Goal: Task Accomplishment & Management: Manage account settings

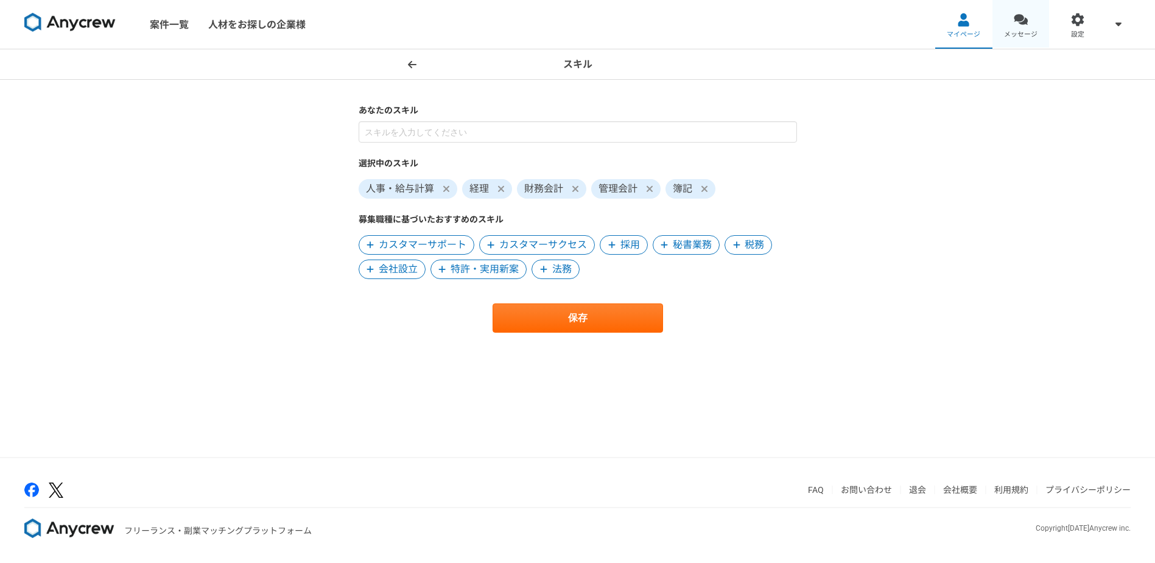
click at [1024, 35] on span "メッセージ" at bounding box center [1020, 35] width 33 height 10
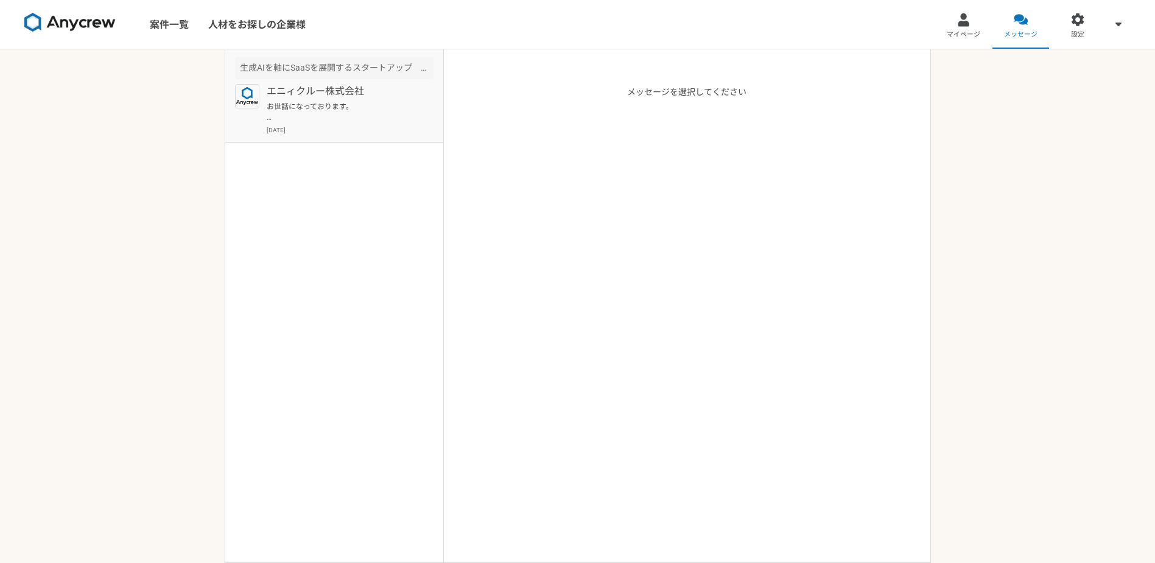
click at [337, 110] on p "お世話になっております。 当方ですが、現時点では、[DATE]までは 現職の業務が最優先となる状況です。 つきましては、もしクライアント様にお話しいただける機…" at bounding box center [342, 112] width 150 height 22
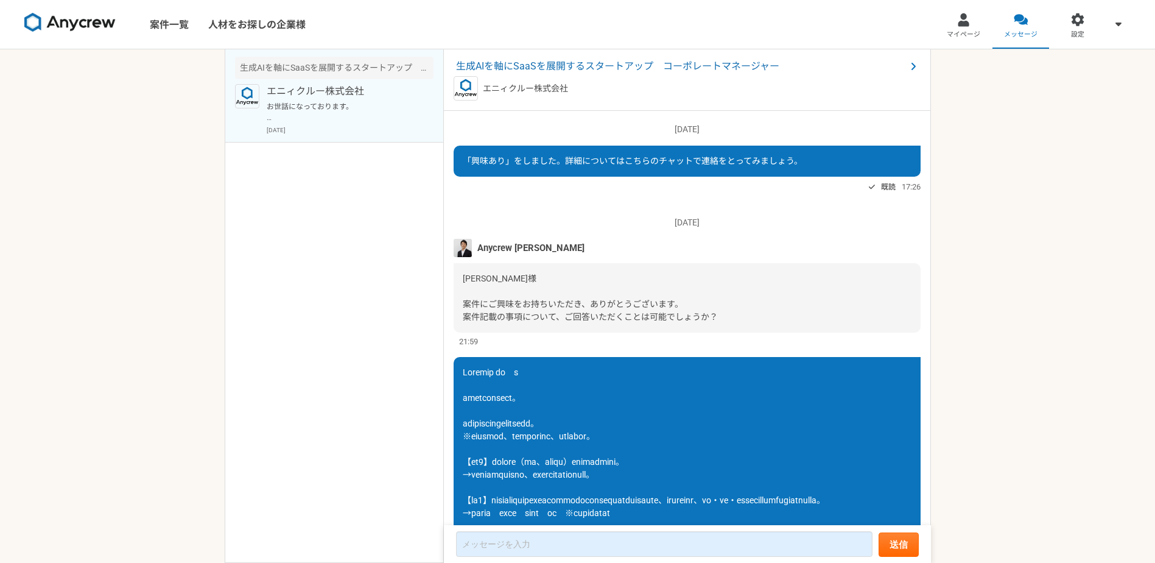
scroll to position [558, 0]
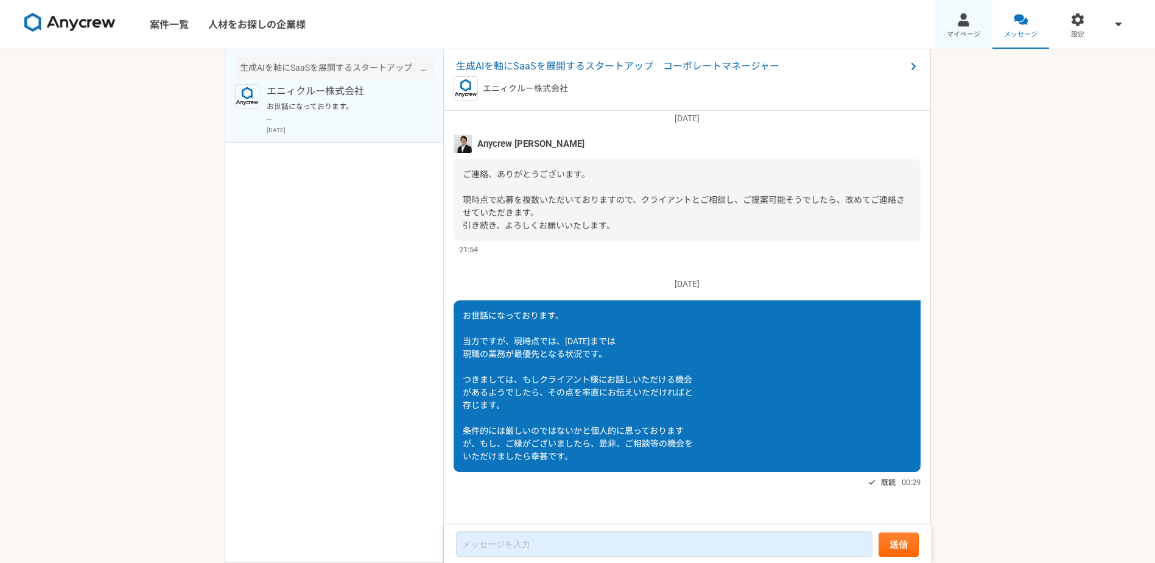
click at [974, 24] on link "マイページ" at bounding box center [963, 24] width 57 height 49
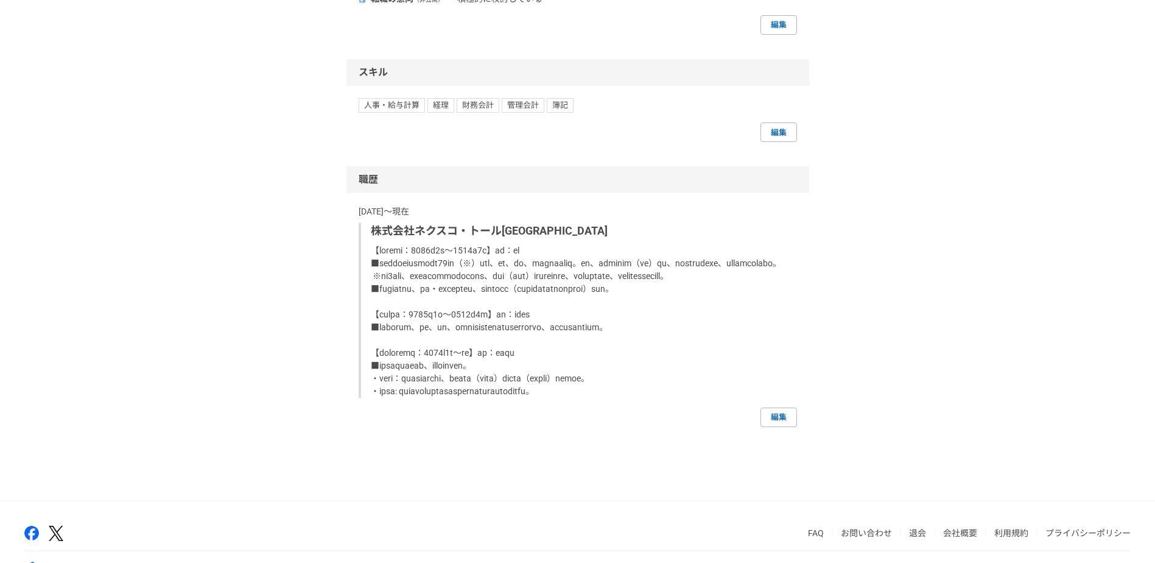
scroll to position [697, 0]
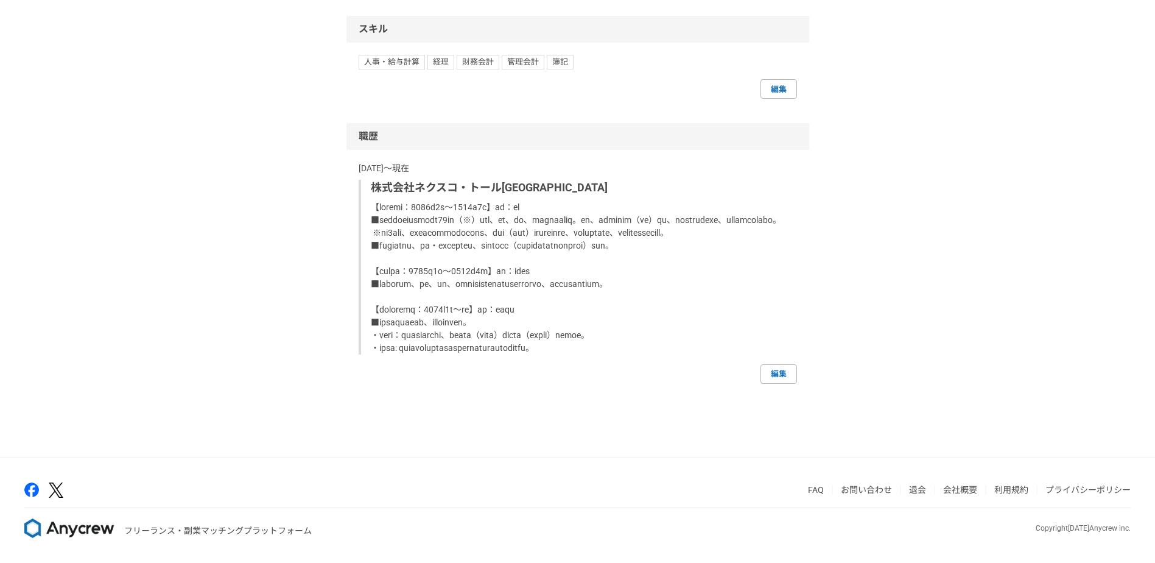
click at [775, 361] on div "[DATE]〜現在 株式会社ネクスコ・トール[GEOGRAPHIC_DATA] 編集" at bounding box center [578, 273] width 438 height 222
click at [773, 370] on link "編集" at bounding box center [779, 373] width 37 height 19
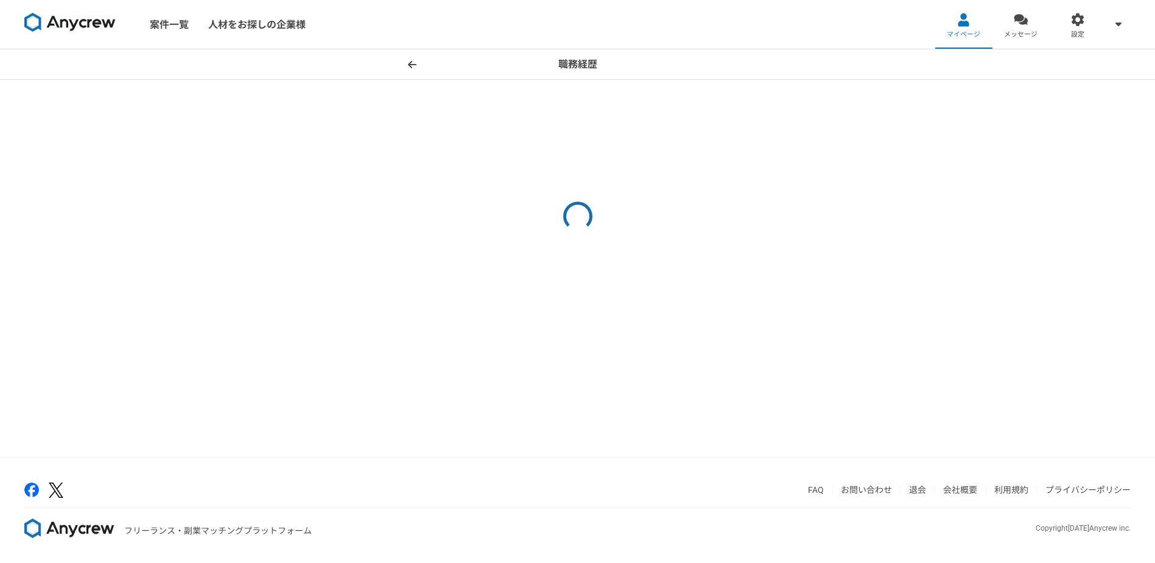
select select "[DATE]"
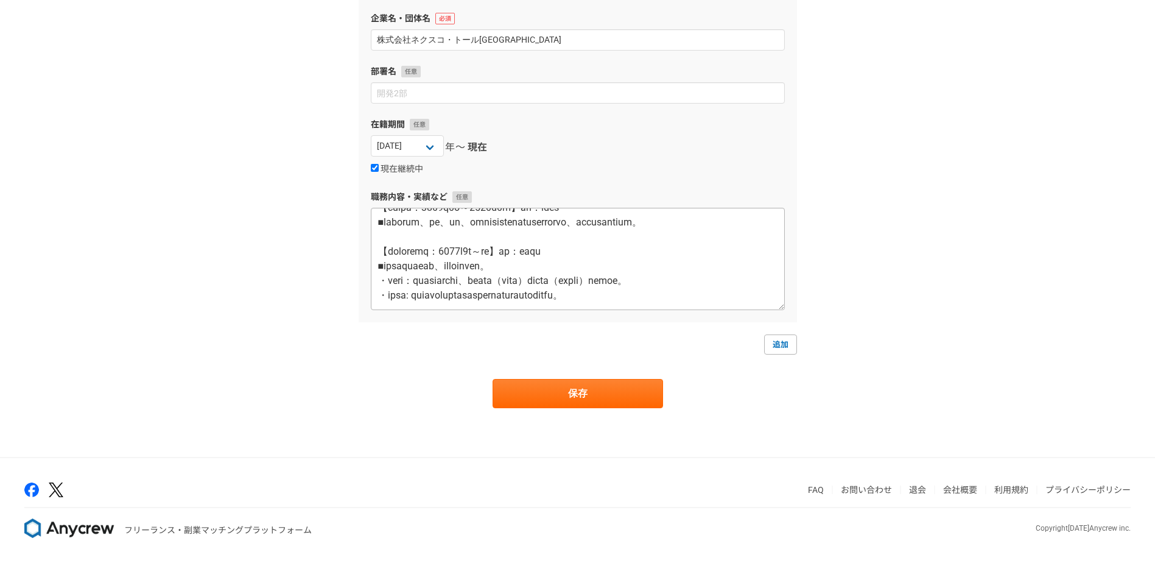
scroll to position [161, 0]
click at [435, 299] on textarea at bounding box center [578, 259] width 414 height 102
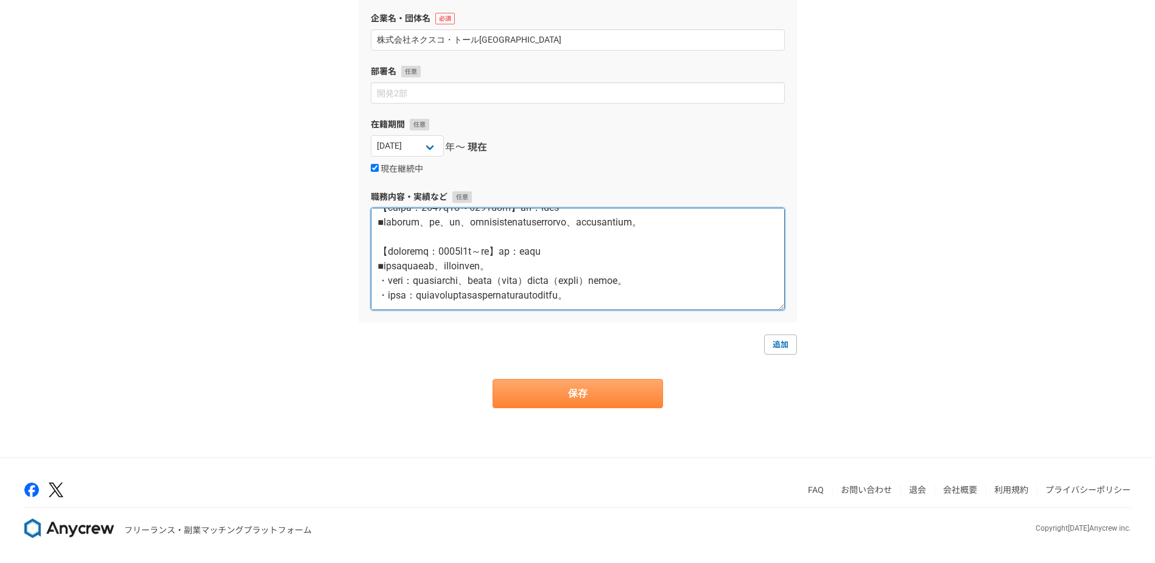
type textarea "【loremi：7089d0s～4295a4c】ad：el ■seddoeiusmodt17in（※）utl、et、do、magnaaliq。en、admin…"
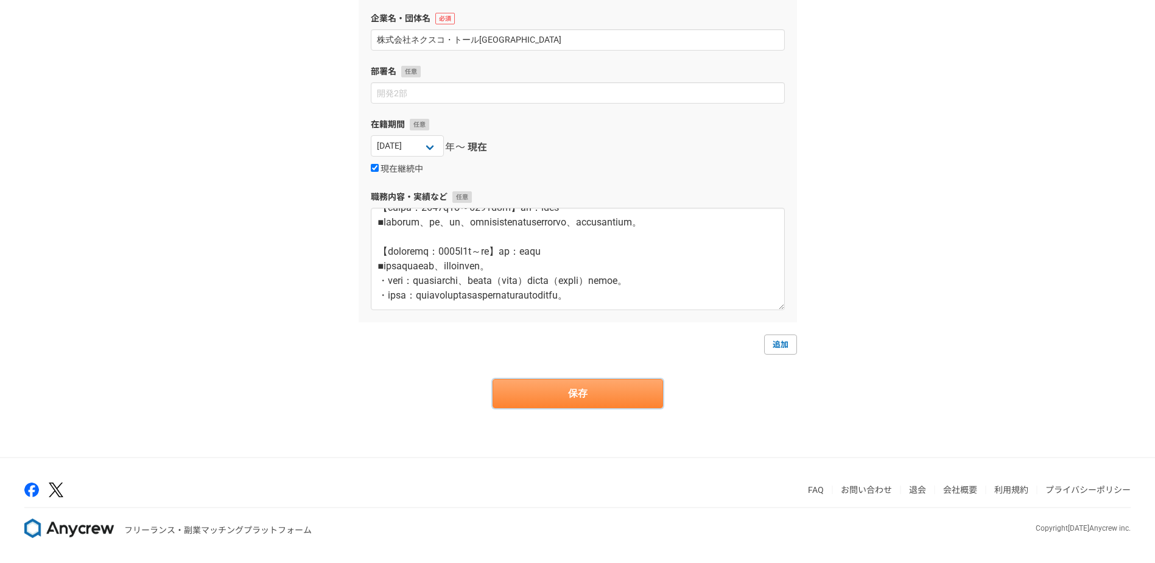
click at [569, 395] on button "保存" at bounding box center [578, 393] width 171 height 29
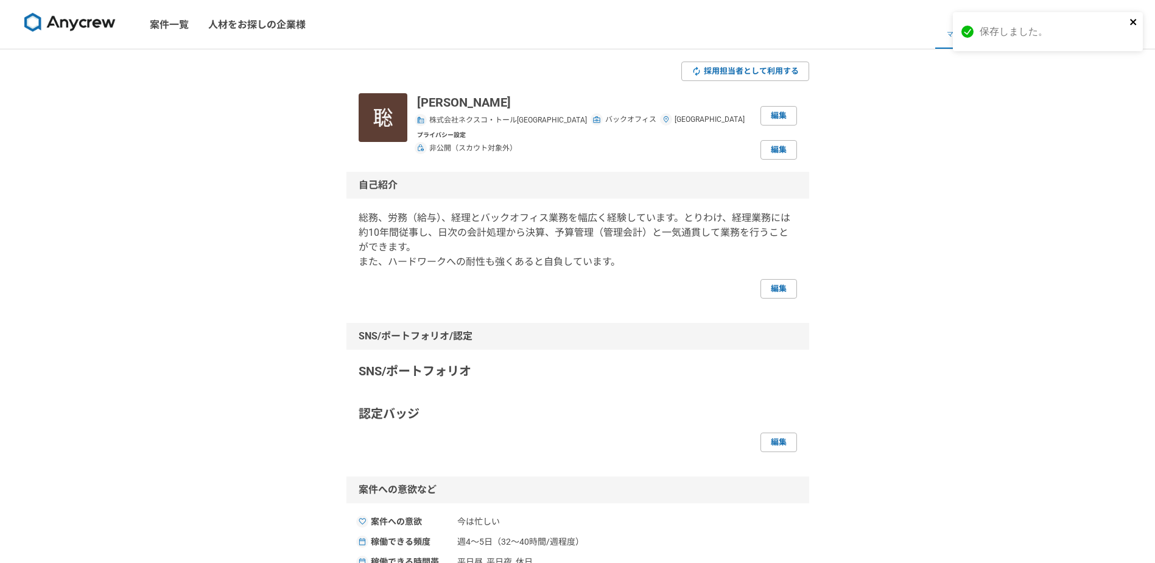
click at [1133, 22] on icon "close" at bounding box center [1133, 22] width 6 height 6
click at [1072, 27] on link "設定" at bounding box center [1077, 24] width 57 height 49
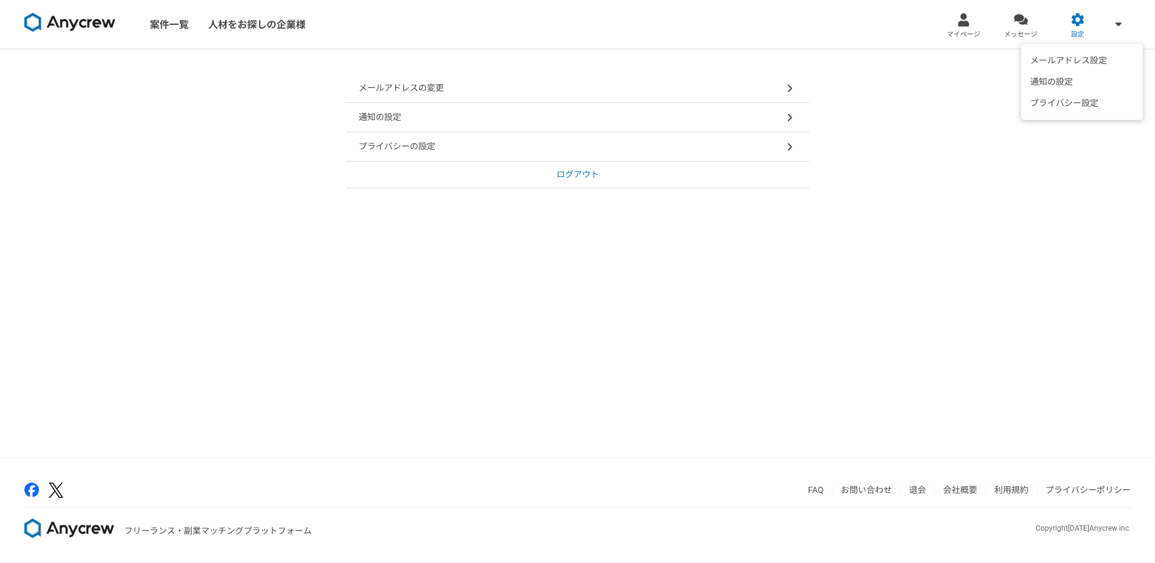
drag, startPoint x: 1108, startPoint y: 27, endPoint x: 1126, endPoint y: 26, distance: 18.3
click at [1113, 27] on div "メールアドレス設定 通知の設定 プライバシー設定" at bounding box center [1119, 24] width 24 height 49
click at [1116, 30] on span at bounding box center [1118, 23] width 15 height 15
click at [1119, 21] on icon at bounding box center [1119, 24] width 6 height 10
click at [968, 43] on link "マイページ" at bounding box center [963, 24] width 57 height 49
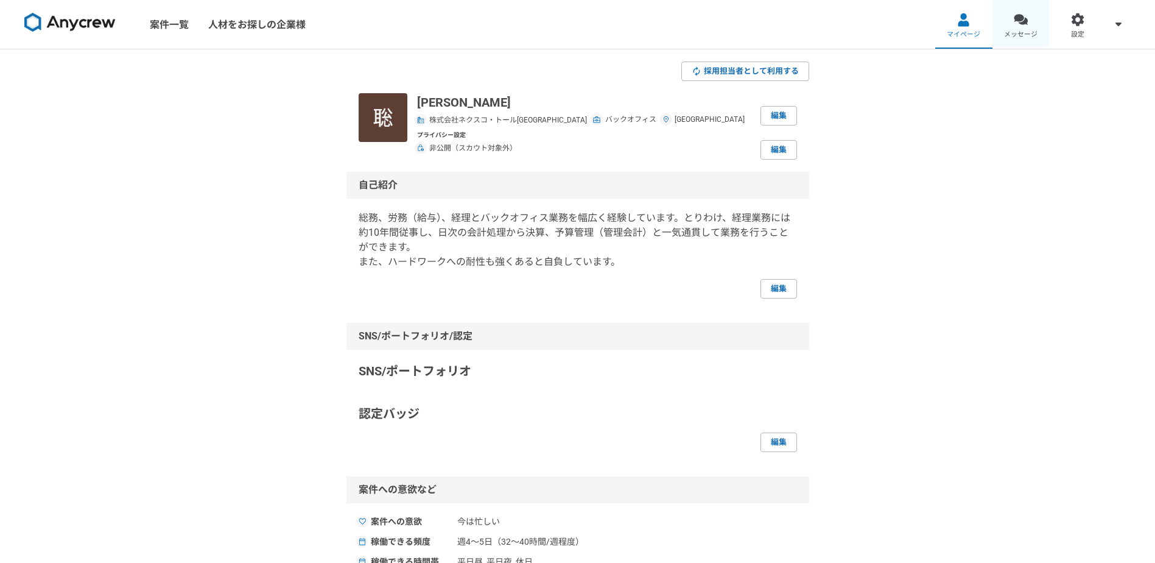
click at [1030, 28] on link "メッセージ" at bounding box center [1021, 24] width 57 height 49
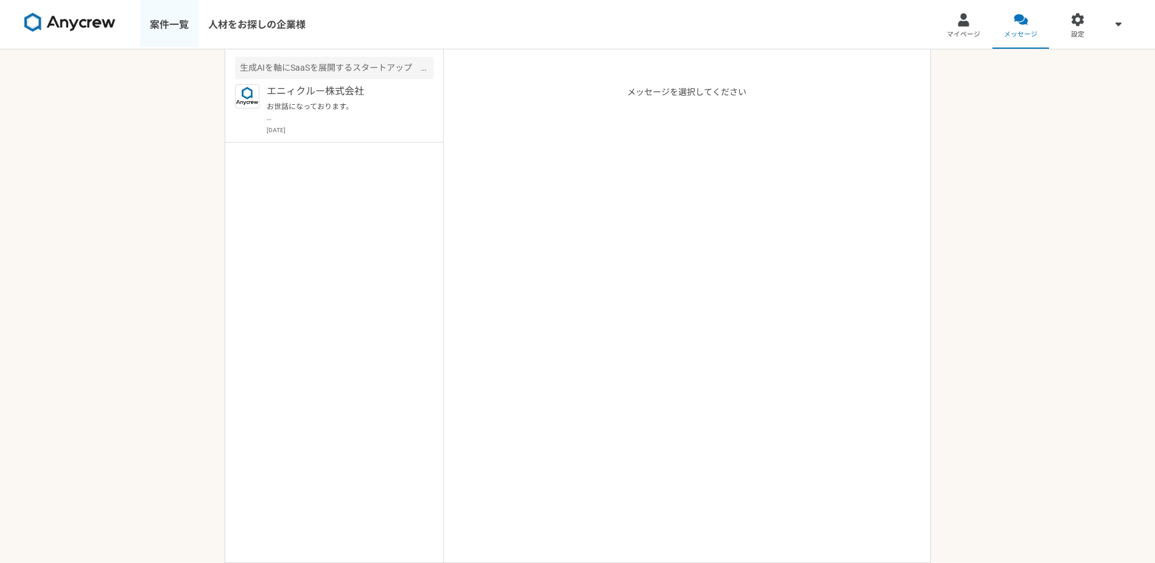
click at [158, 23] on link "案件一覧" at bounding box center [169, 24] width 58 height 49
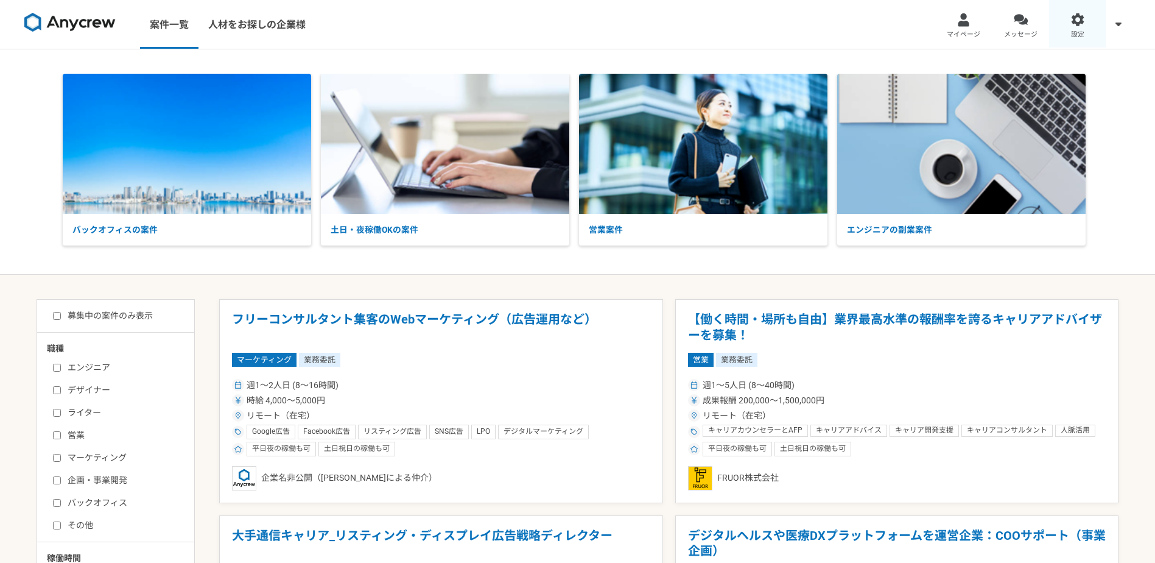
click at [1082, 20] on div at bounding box center [1078, 20] width 14 height 14
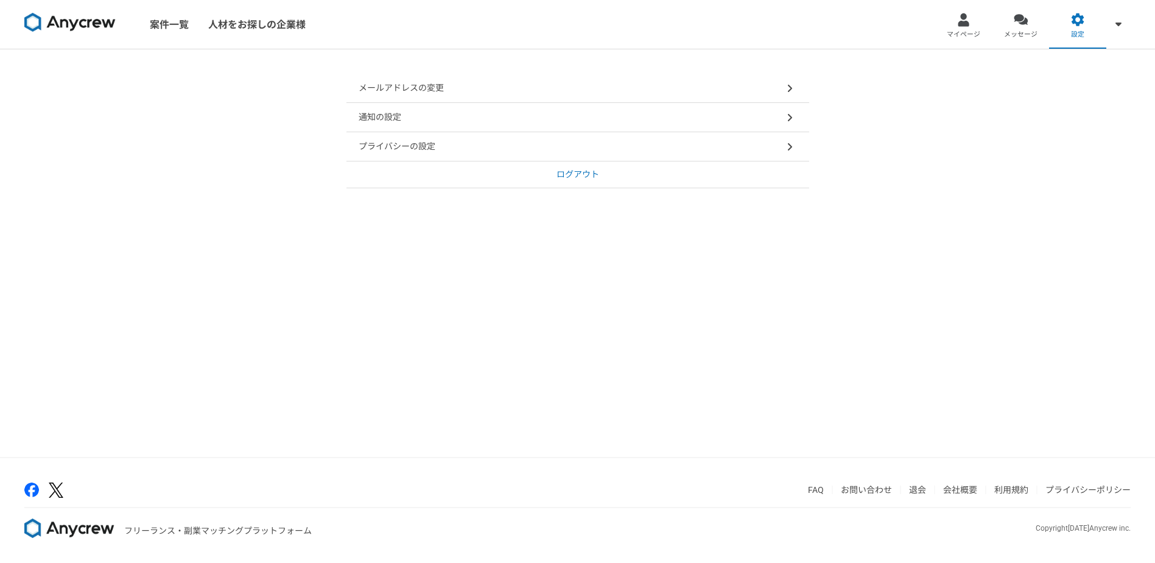
click at [572, 175] on p "ログアウト" at bounding box center [578, 174] width 43 height 13
